Goal: Task Accomplishment & Management: Complete application form

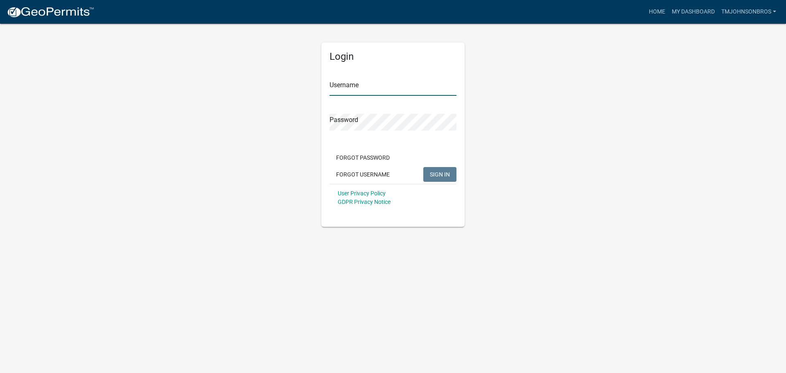
type input "TMJohnsonBros"
click at [447, 173] on span "SIGN IN" at bounding box center [440, 174] width 20 height 7
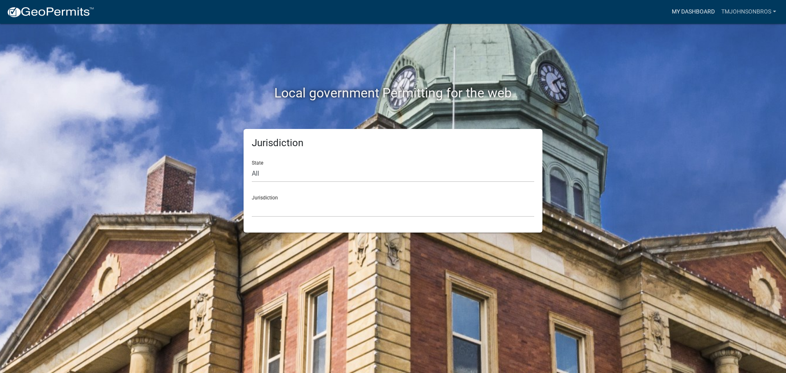
click at [691, 6] on link "My Dashboard" at bounding box center [694, 12] width 50 height 16
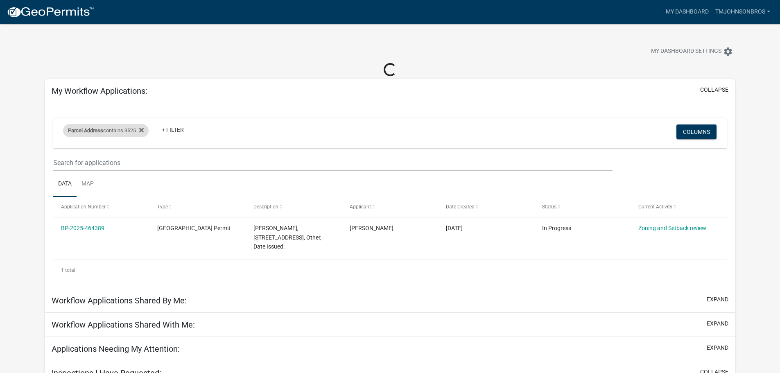
click at [147, 130] on div "Parcel Address contains 3525" at bounding box center [106, 130] width 86 height 13
drag, startPoint x: 122, startPoint y: 165, endPoint x: 11, endPoint y: 161, distance: 111.4
click at [10, 161] on body "Internet Explorer does NOT work with GeoPermits. Get a new browser for more sec…" at bounding box center [390, 210] width 780 height 373
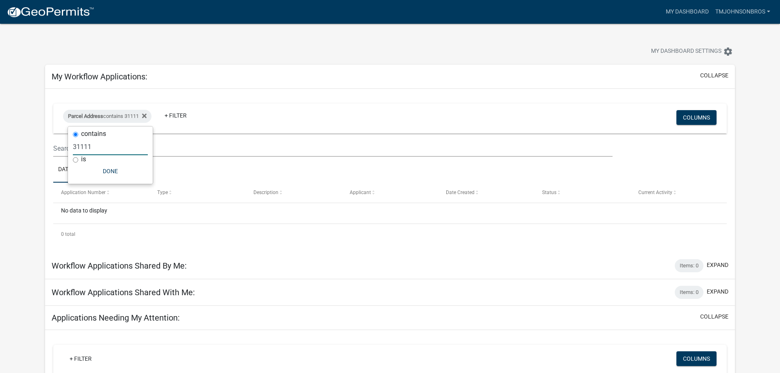
click at [75, 148] on input "31111" at bounding box center [110, 146] width 75 height 17
type input "1111"
click at [115, 171] on button "Done" at bounding box center [109, 171] width 75 height 15
click at [144, 114] on icon at bounding box center [141, 116] width 5 height 7
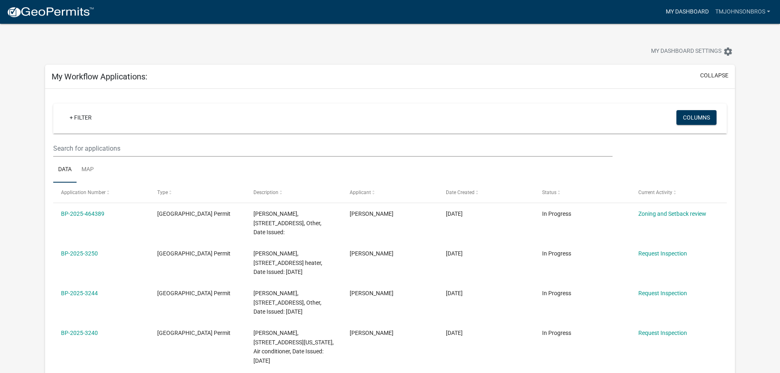
click at [696, 9] on link "My Dashboard" at bounding box center [687, 12] width 50 height 16
click at [38, 12] on img at bounding box center [51, 12] width 88 height 12
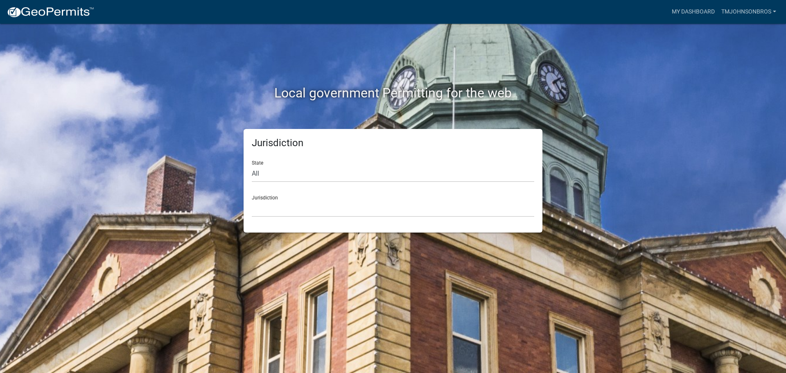
click at [301, 199] on div "Jurisdiction [GEOGRAPHIC_DATA], [US_STATE] [GEOGRAPHIC_DATA], [US_STATE][PERSON…" at bounding box center [393, 203] width 282 height 28
click at [312, 181] on select "All [US_STATE] [US_STATE] [US_STATE] [US_STATE] [US_STATE] [US_STATE] [US_STATE…" at bounding box center [393, 173] width 282 height 17
select select "[US_STATE]"
click at [252, 165] on select "All [US_STATE] [US_STATE] [US_STATE] [US_STATE] [US_STATE] [US_STATE] [US_STATE…" at bounding box center [393, 173] width 282 height 17
click at [323, 210] on select "[GEOGRAPHIC_DATA], [US_STATE] [GEOGRAPHIC_DATA], [US_STATE] [GEOGRAPHIC_DATA], …" at bounding box center [393, 208] width 282 height 17
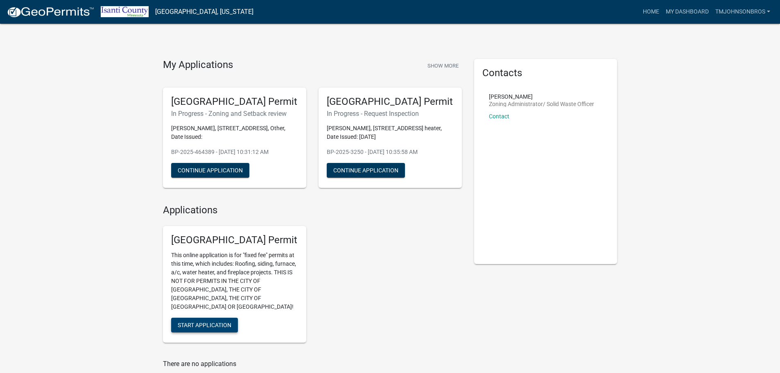
click at [208, 322] on span "Start Application" at bounding box center [205, 325] width 54 height 7
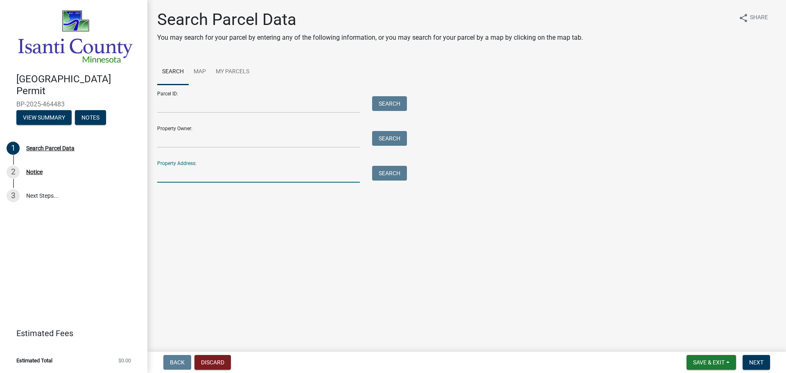
click at [296, 176] on input "Property Address:" at bounding box center [258, 174] width 203 height 17
type input "1111"
click at [400, 178] on button "Search" at bounding box center [389, 173] width 35 height 15
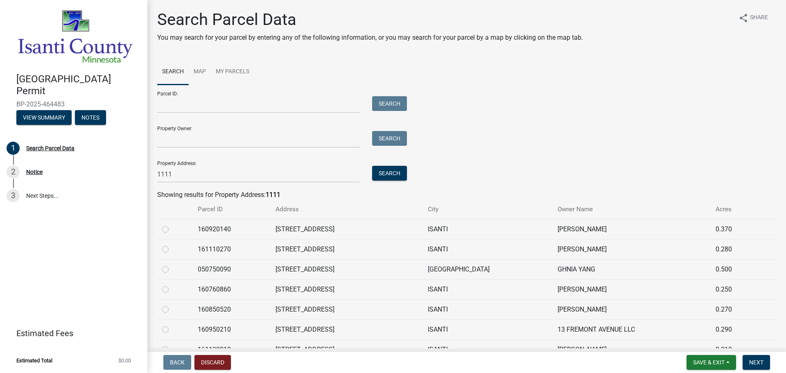
click at [172, 224] on label at bounding box center [172, 224] width 0 height 0
click at [172, 228] on input "radio" at bounding box center [174, 226] width 5 height 5
radio input "true"
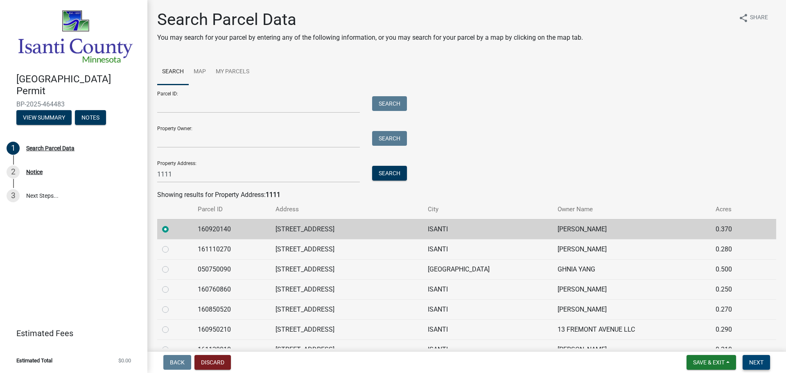
click at [756, 366] on span "Next" at bounding box center [756, 362] width 14 height 7
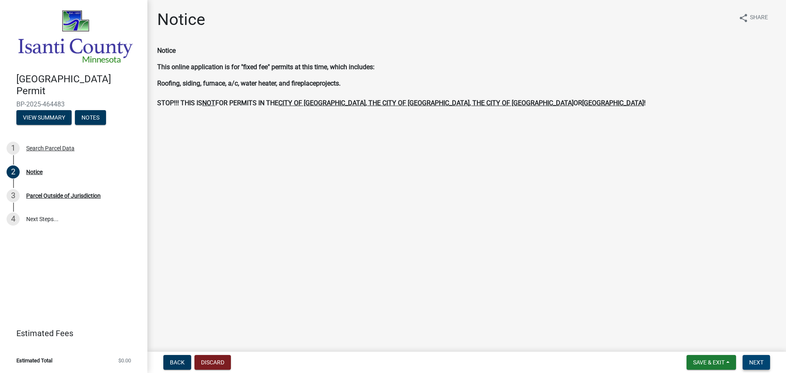
click at [758, 363] on span "Next" at bounding box center [756, 362] width 14 height 7
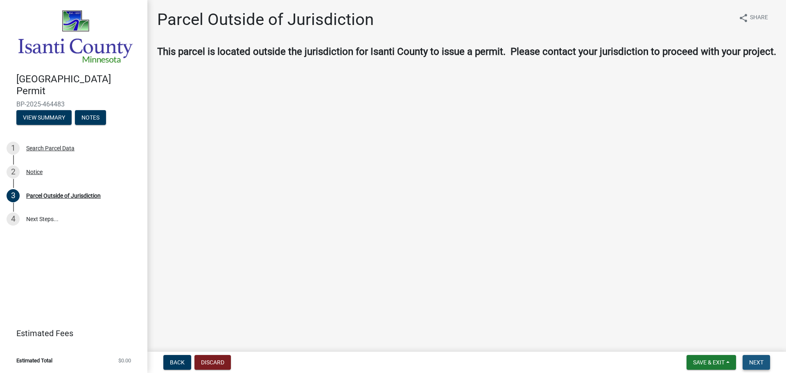
drag, startPoint x: 758, startPoint y: 363, endPoint x: 760, endPoint y: 367, distance: 4.4
click at [760, 367] on button "Next" at bounding box center [756, 362] width 27 height 15
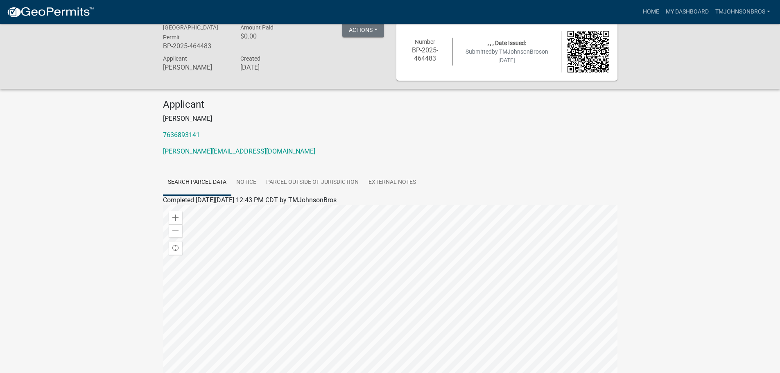
scroll to position [41, 0]
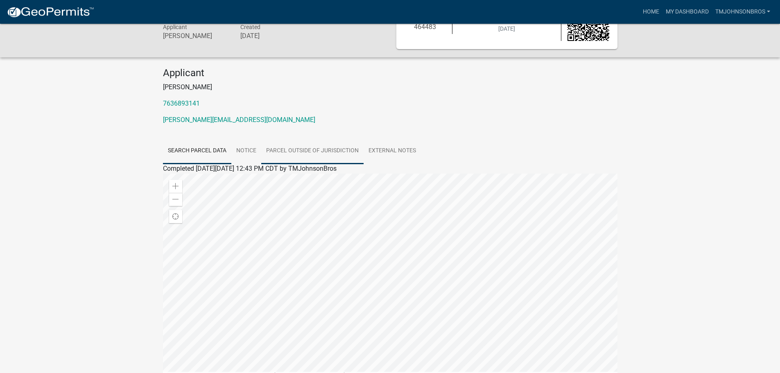
click at [290, 147] on link "Parcel Outside of Jurisdiction" at bounding box center [312, 151] width 102 height 26
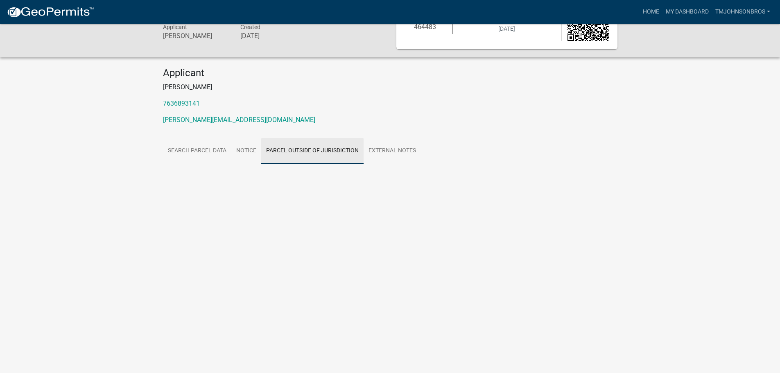
scroll to position [24, 0]
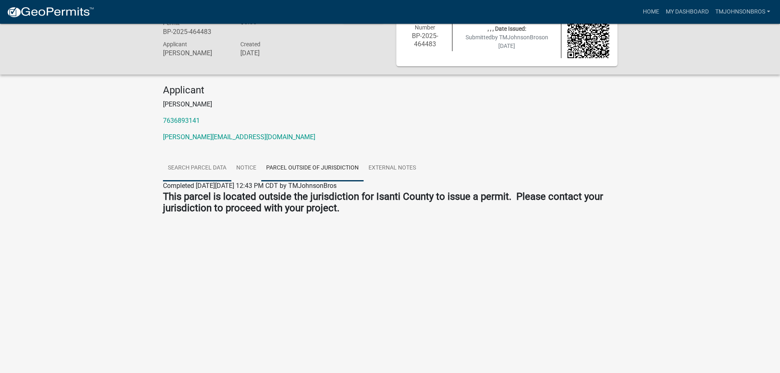
click at [215, 169] on link "Search Parcel Data" at bounding box center [197, 168] width 68 height 26
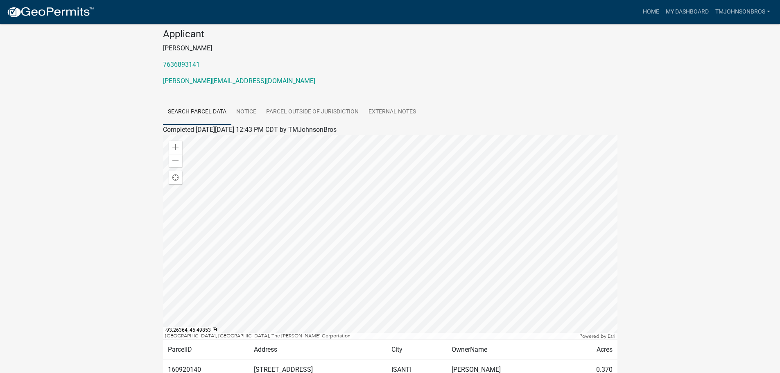
scroll to position [127, 0]
